Goal: Task Accomplishment & Management: Complete application form

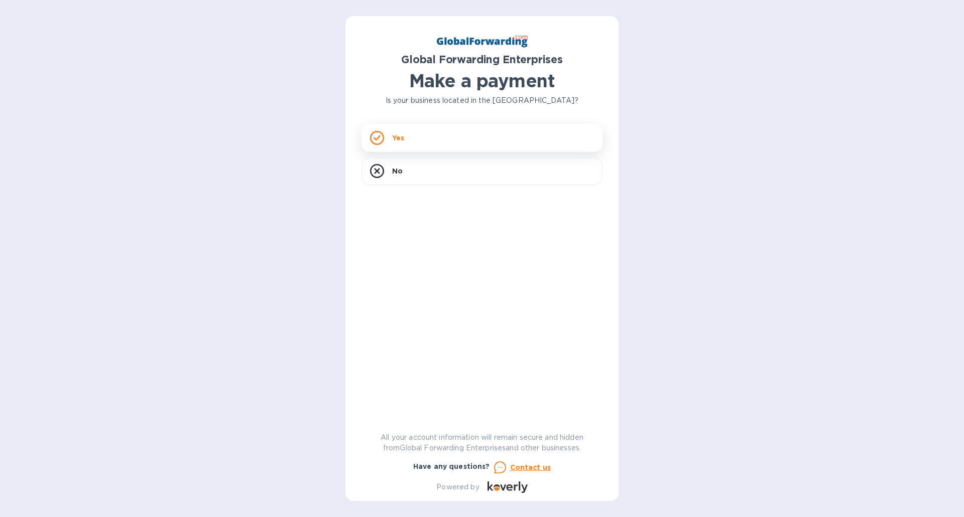
click at [453, 145] on div "Yes" at bounding box center [481, 138] width 241 height 28
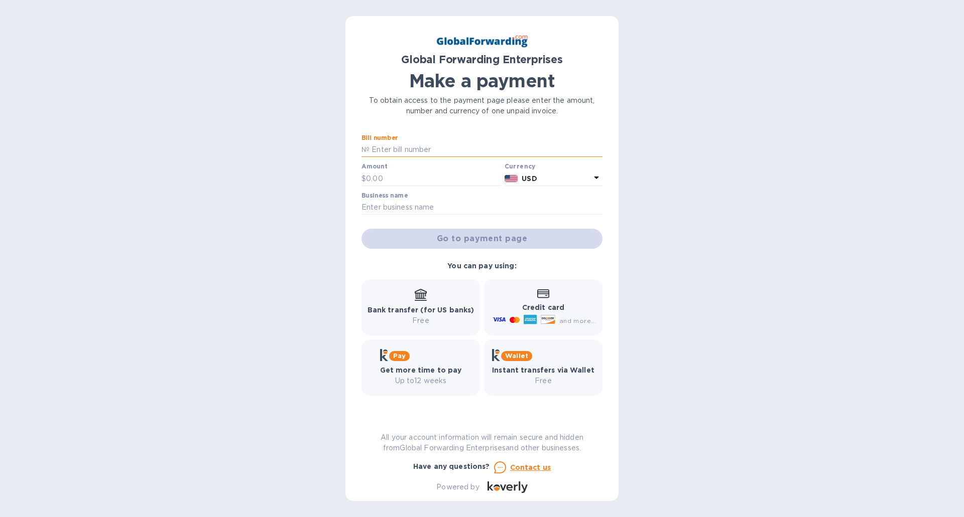
click at [422, 153] on input "text" at bounding box center [485, 150] width 233 height 15
click at [387, 174] on input "text" at bounding box center [433, 178] width 135 height 15
type input "1,500"
click at [416, 151] on input "text" at bounding box center [485, 150] width 233 height 15
type input "79334056"
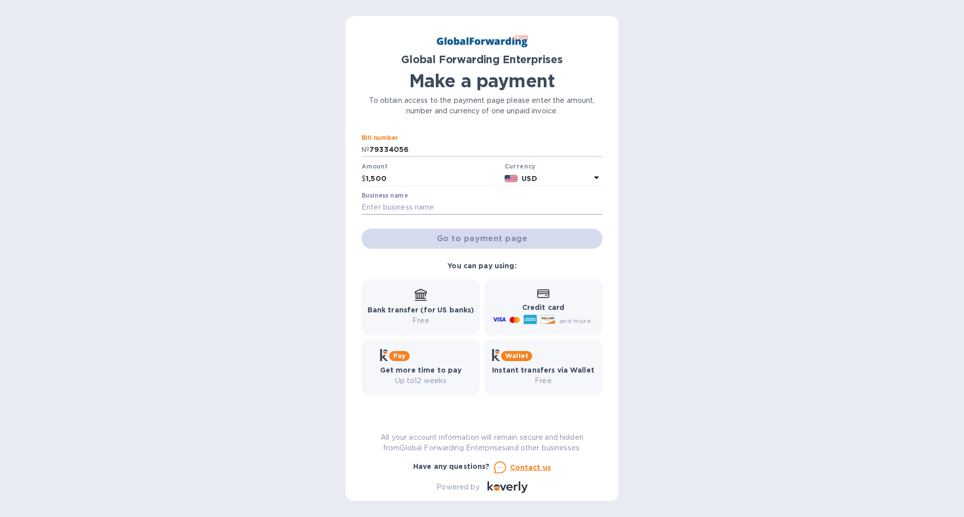
click at [440, 203] on input "text" at bounding box center [481, 207] width 241 height 15
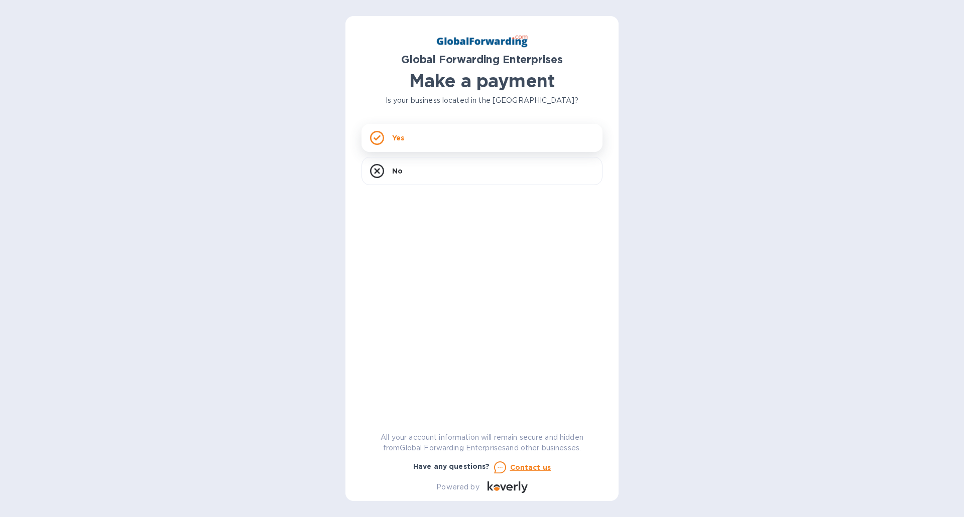
click at [401, 137] on p "Yes" at bounding box center [398, 138] width 12 height 10
